Goal: Task Accomplishment & Management: Use online tool/utility

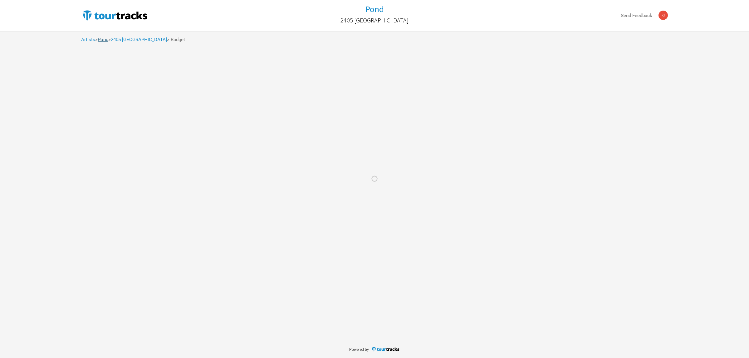
select select "Total Days"
select select "USD"
select select "Total Days"
select select "USD"
select select "Total Days"
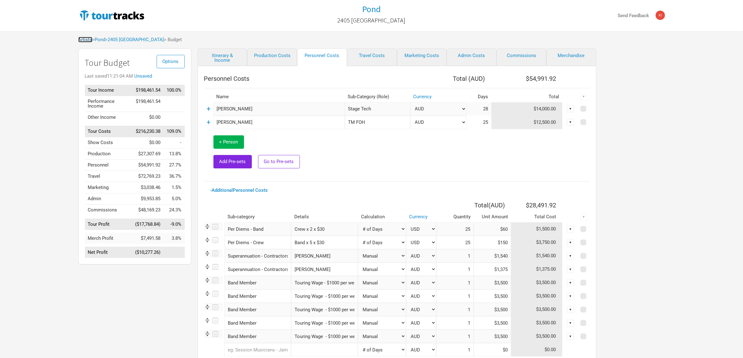
click at [85, 38] on link "Artists" at bounding box center [85, 40] width 14 height 6
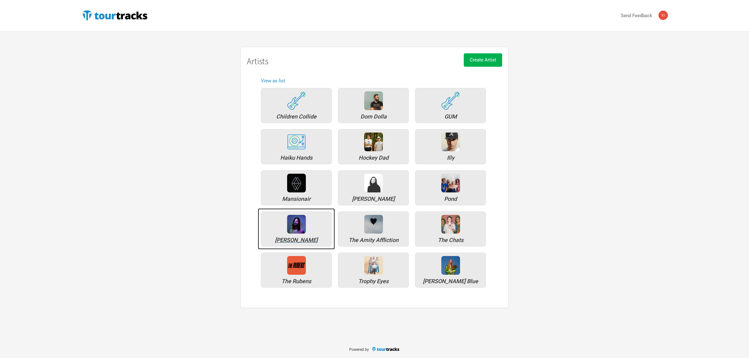
click at [298, 226] on img at bounding box center [296, 224] width 19 height 19
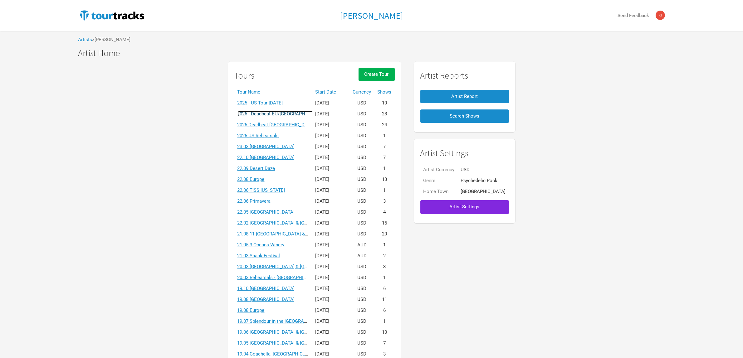
click at [301, 115] on link "2026 - Deadbeat EU/UK March 2026" at bounding box center [289, 114] width 103 height 6
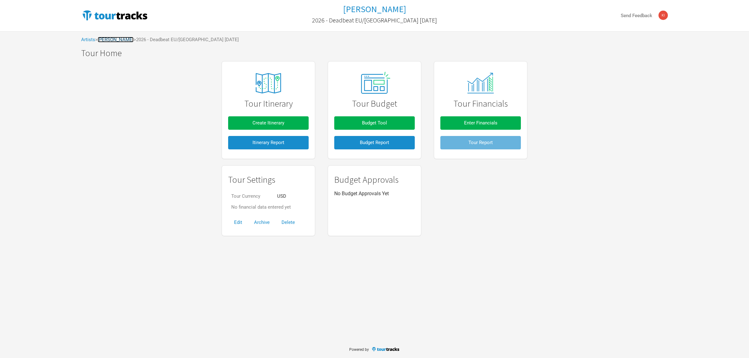
click at [117, 39] on link "Tame Impala" at bounding box center [116, 40] width 36 height 6
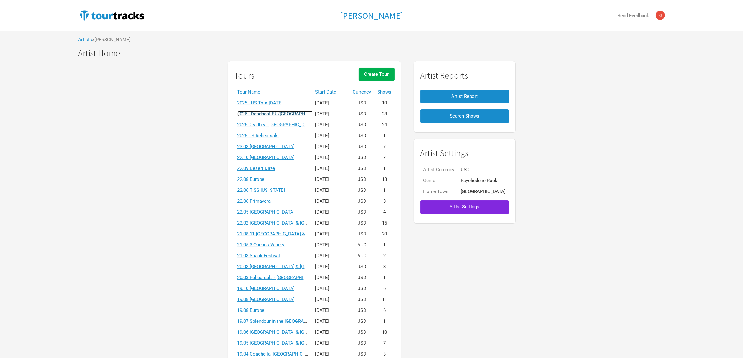
click at [283, 113] on link "2026 - Deadbeat EU/UK March 2026" at bounding box center [289, 114] width 103 height 6
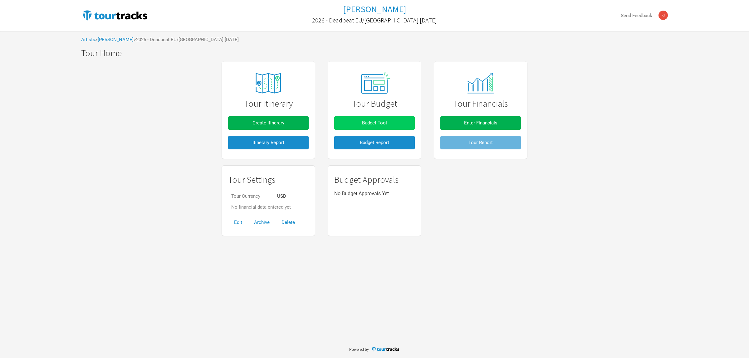
click at [371, 124] on span "Budget Tool" at bounding box center [374, 123] width 25 height 6
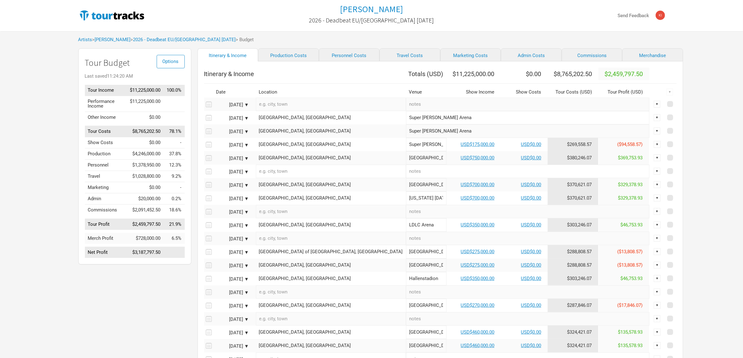
drag, startPoint x: 91, startPoint y: 239, endPoint x: 180, endPoint y: 242, distance: 90.0
click at [180, 242] on tr "Merch Profit $728,000.00 6.5%" at bounding box center [135, 238] width 100 height 11
click at [623, 55] on link "Merchandise" at bounding box center [653, 54] width 61 height 13
select select "% of Gross Merch"
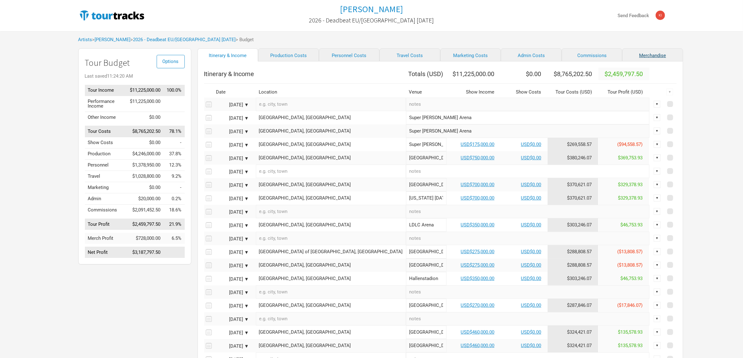
select select "% of Gross Merch"
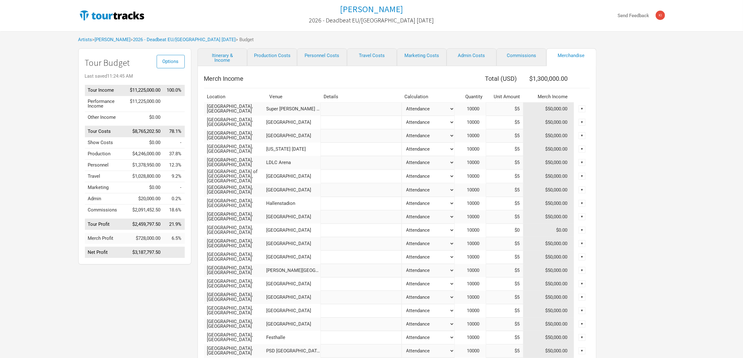
click at [693, 110] on div "Tame Impala 2026 - Deadbeat EU/UK March 2026 Send Feedback Artists > Tame Impal…" at bounding box center [371, 311] width 743 height 622
click at [310, 52] on link "Personnel Costs" at bounding box center [322, 57] width 50 height 18
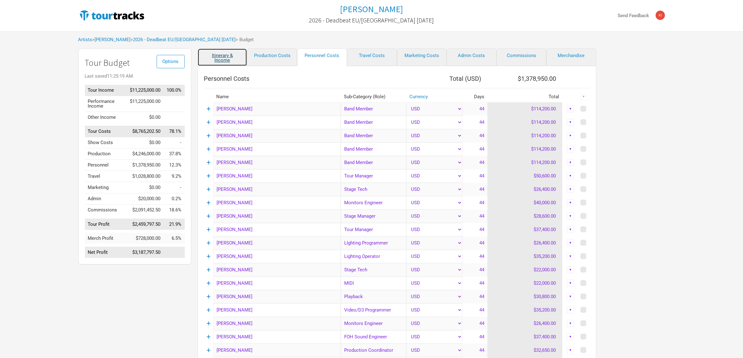
click at [216, 58] on link "Itinerary & Income" at bounding box center [223, 57] width 50 height 18
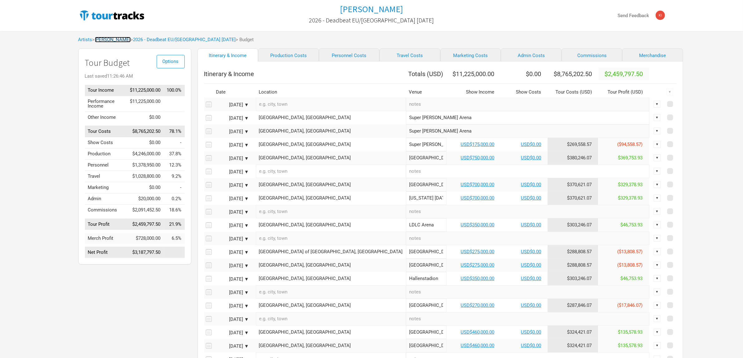
click at [105, 39] on link "Tame Impala" at bounding box center [113, 40] width 36 height 6
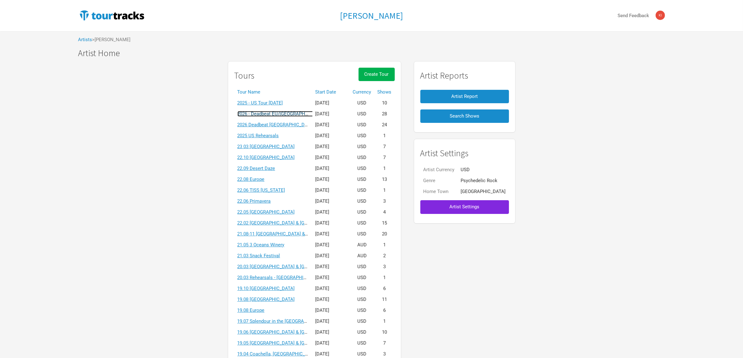
click at [299, 112] on link "2026 - Deadbeat EU/UK March 2026" at bounding box center [289, 114] width 103 height 6
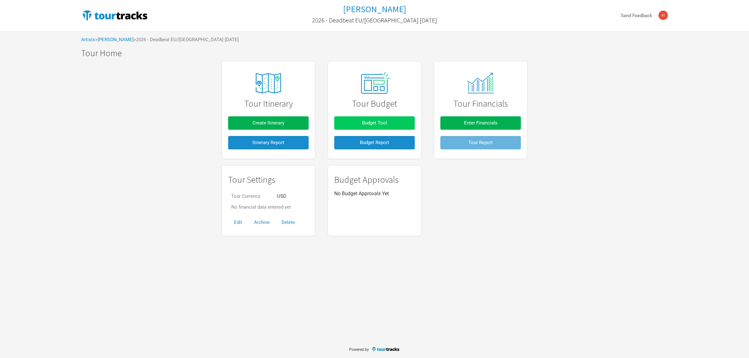
click at [368, 123] on span "Budget Tool" at bounding box center [374, 123] width 25 height 6
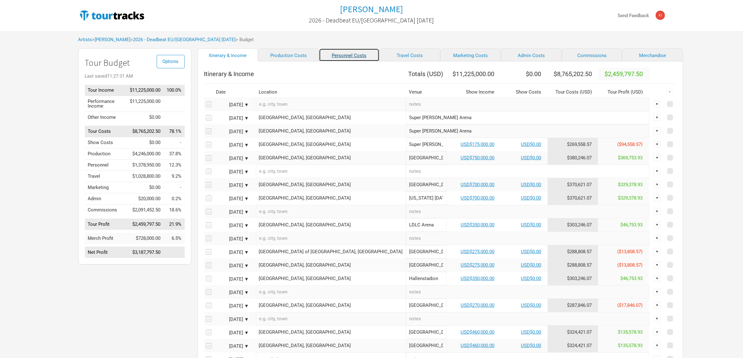
click at [325, 57] on link "Personnel Costs" at bounding box center [349, 54] width 61 height 13
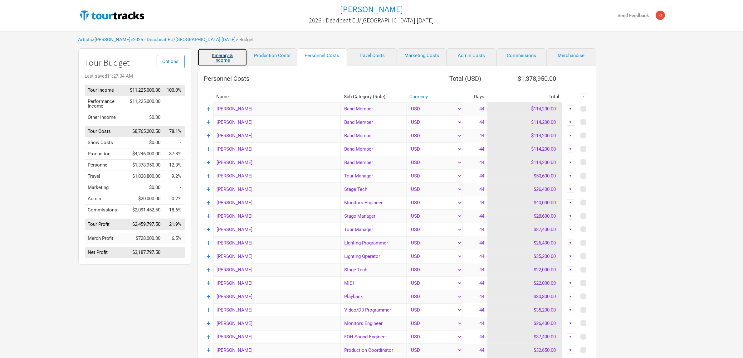
click at [216, 55] on link "Itinerary & Income" at bounding box center [223, 57] width 50 height 18
